Goal: Task Accomplishment & Management: Complete application form

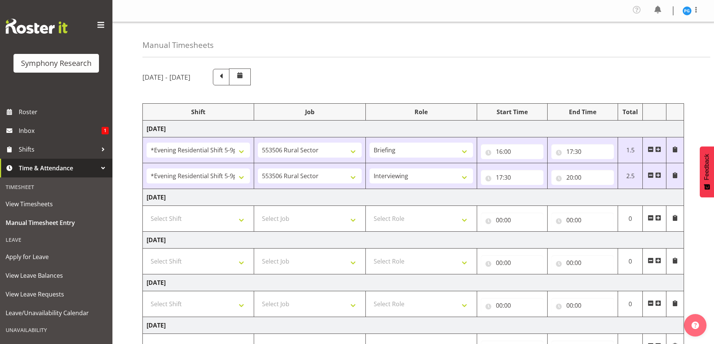
select select "48116"
select select "10587"
select select "48116"
select select "10587"
select select "47"
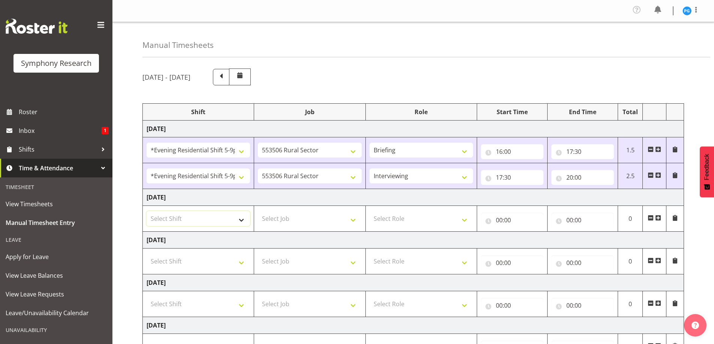
click at [242, 221] on select "Select Shift !!Weekend Residential (Roster IT Shift Label) *Business 9/10am ~ 4…" at bounding box center [197, 218] width 103 height 15
select select "26078"
click at [146, 211] on select "Select Shift !!Weekend Residential (Roster IT Shift Label) *Business 9/10am ~ 4…" at bounding box center [197, 218] width 103 height 15
click at [355, 221] on select "Select Job 550060 IF Admin 553492 World Poll Aus Wave 2 Main 2025 553493 World …" at bounding box center [309, 218] width 103 height 15
select select "10587"
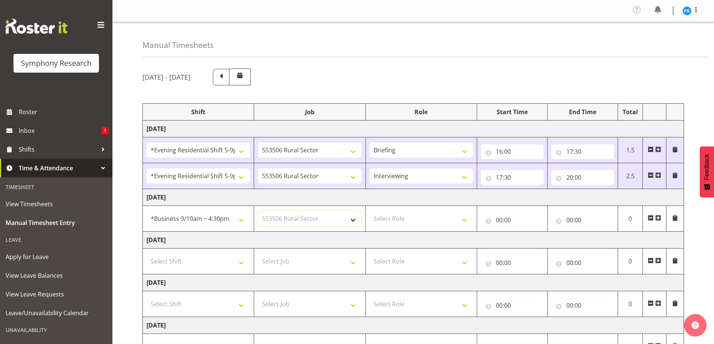
click at [258, 211] on select "Select Job 550060 IF Admin 553492 World Poll Aus Wave 2 Main 2025 553493 World …" at bounding box center [309, 218] width 103 height 15
click at [466, 219] on select "Select Role Briefing Interviewing" at bounding box center [420, 218] width 103 height 15
select select "47"
click at [369, 211] on select "Select Role Briefing Interviewing" at bounding box center [420, 218] width 103 height 15
click at [491, 222] on input "00:00" at bounding box center [512, 220] width 63 height 15
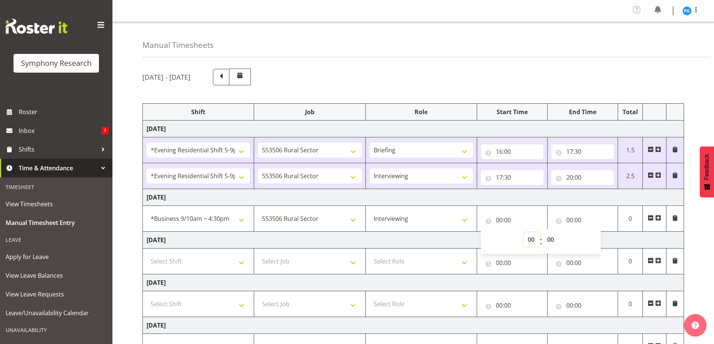
click at [532, 241] on select "00 01 02 03 04 05 06 07 08 09 10 11 12 13 14 15 16 17 18 19 20 21 22 23" at bounding box center [531, 239] width 17 height 15
select select "14"
click at [523, 232] on select "00 01 02 03 04 05 06 07 08 09 10 11 12 13 14 15 16 17 18 19 20 21 22 23" at bounding box center [531, 239] width 17 height 15
type input "14:00"
click at [571, 218] on input "00:00" at bounding box center [582, 220] width 63 height 15
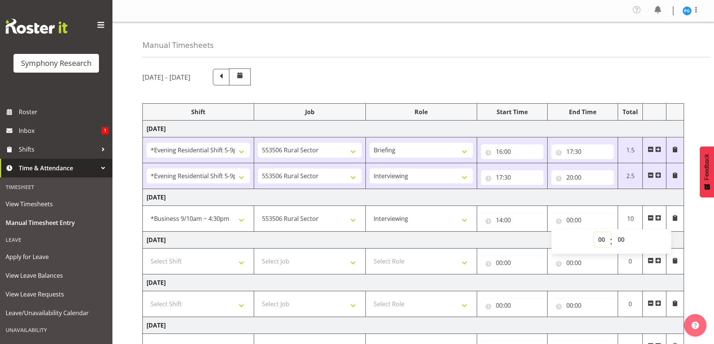
click at [600, 244] on select "00 01 02 03 04 05 06 07 08 09 10 11 12 13 14 15 16 17 18 19 20 21 22 23" at bounding box center [602, 239] width 17 height 15
select select "16"
click at [594, 232] on select "00 01 02 03 04 05 06 07 08 09 10 11 12 13 14 15 16 17 18 19 20 21 22 23" at bounding box center [602, 239] width 17 height 15
type input "16:00"
click at [527, 85] on div "[DATE] - [DATE]" at bounding box center [412, 77] width 541 height 17
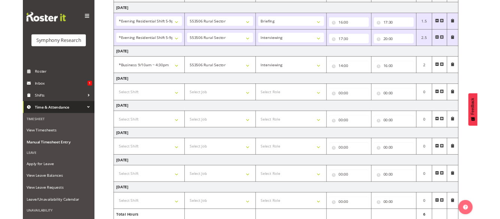
scroll to position [149, 0]
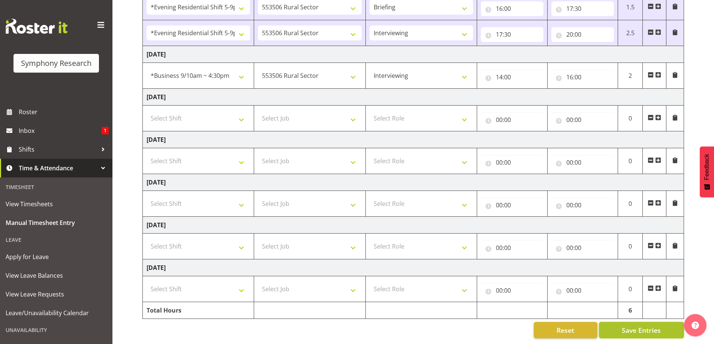
click at [631, 326] on span "Save Entries" at bounding box center [641, 331] width 39 height 10
